Goal: Transaction & Acquisition: Purchase product/service

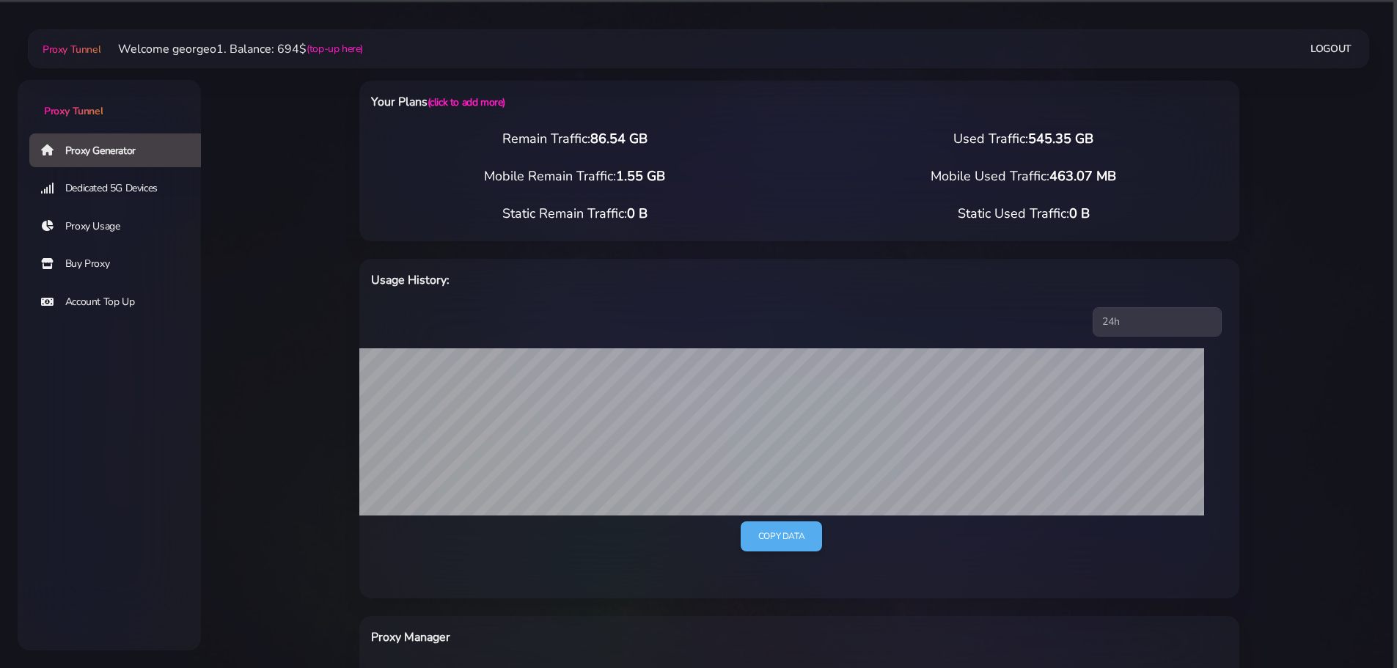
scroll to position [417, 0]
click at [482, 105] on link "(click to add more)" at bounding box center [467, 102] width 78 height 14
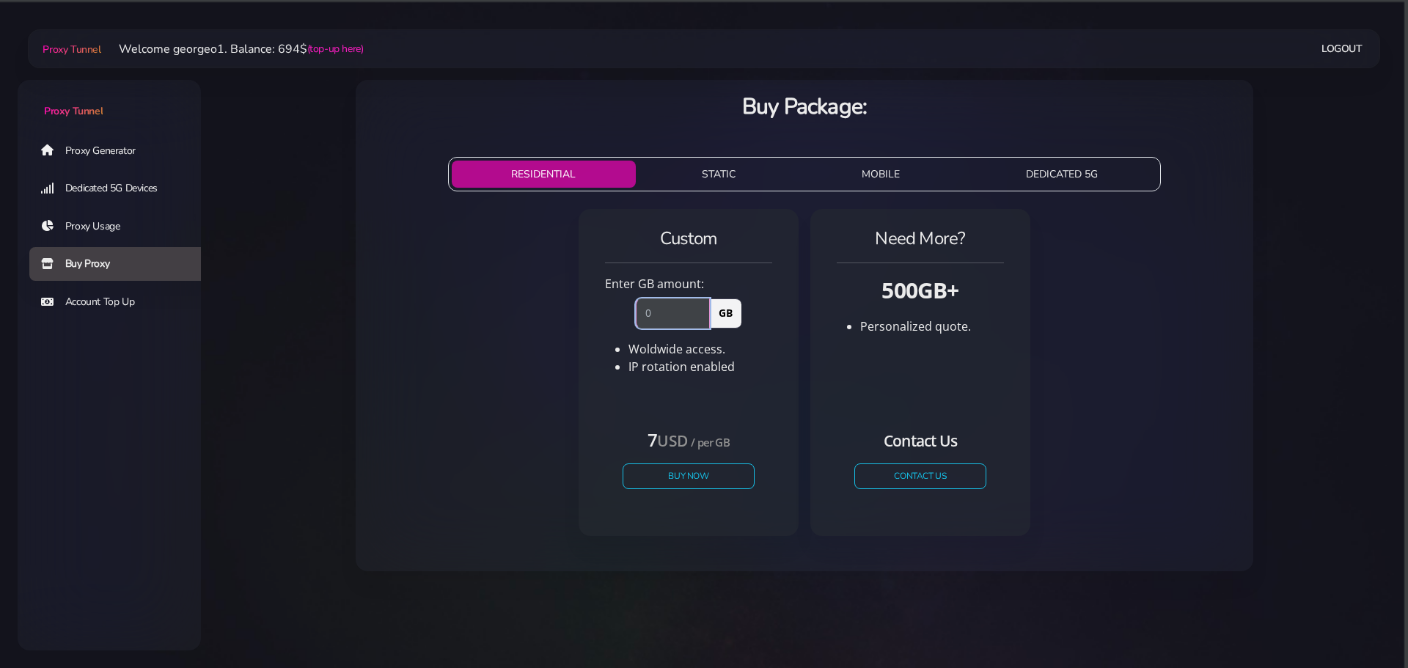
click at [661, 302] on input "number" at bounding box center [673, 312] width 74 height 29
type input "85"
click at [662, 473] on button "Buy Now" at bounding box center [688, 476] width 135 height 26
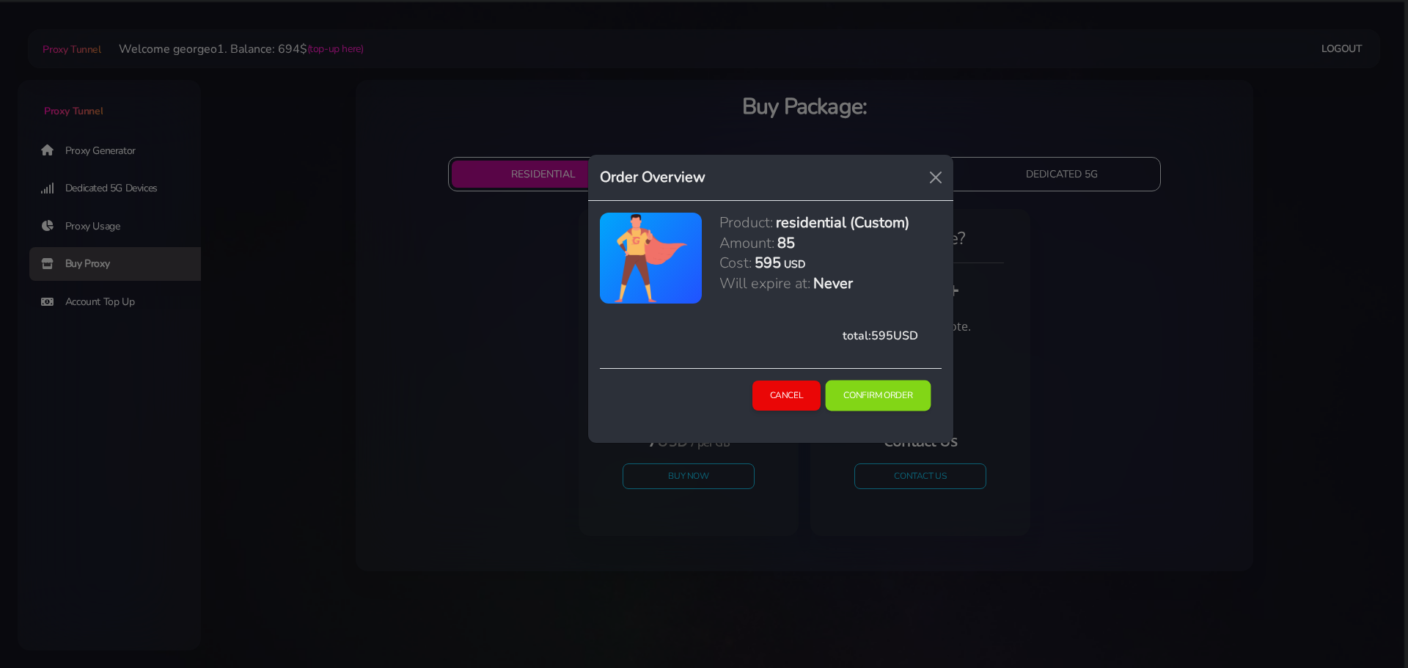
click at [879, 393] on button "Confirm Order" at bounding box center [879, 396] width 106 height 31
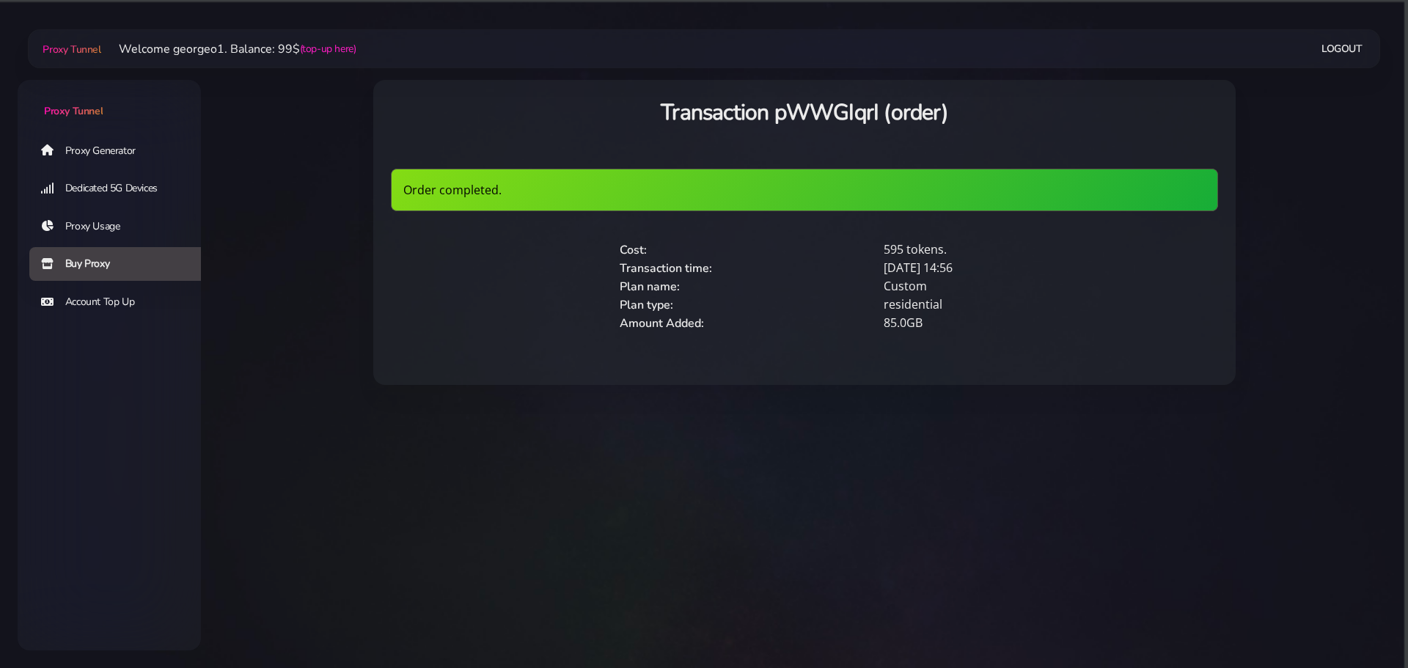
click at [127, 145] on link "Proxy Generator" at bounding box center [120, 150] width 183 height 34
